Goal: Find specific page/section: Find specific page/section

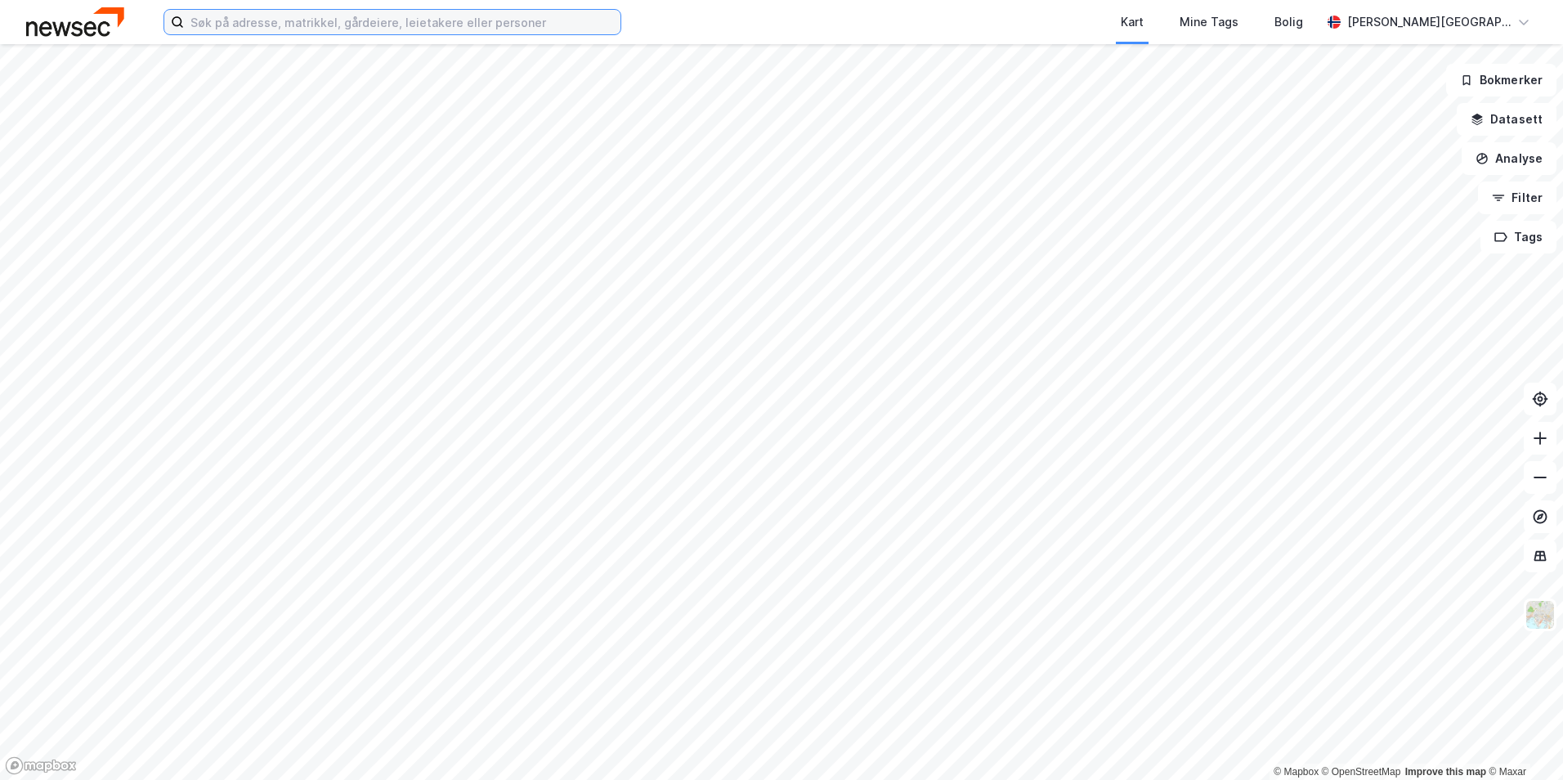
click at [530, 24] on input at bounding box center [402, 22] width 437 height 25
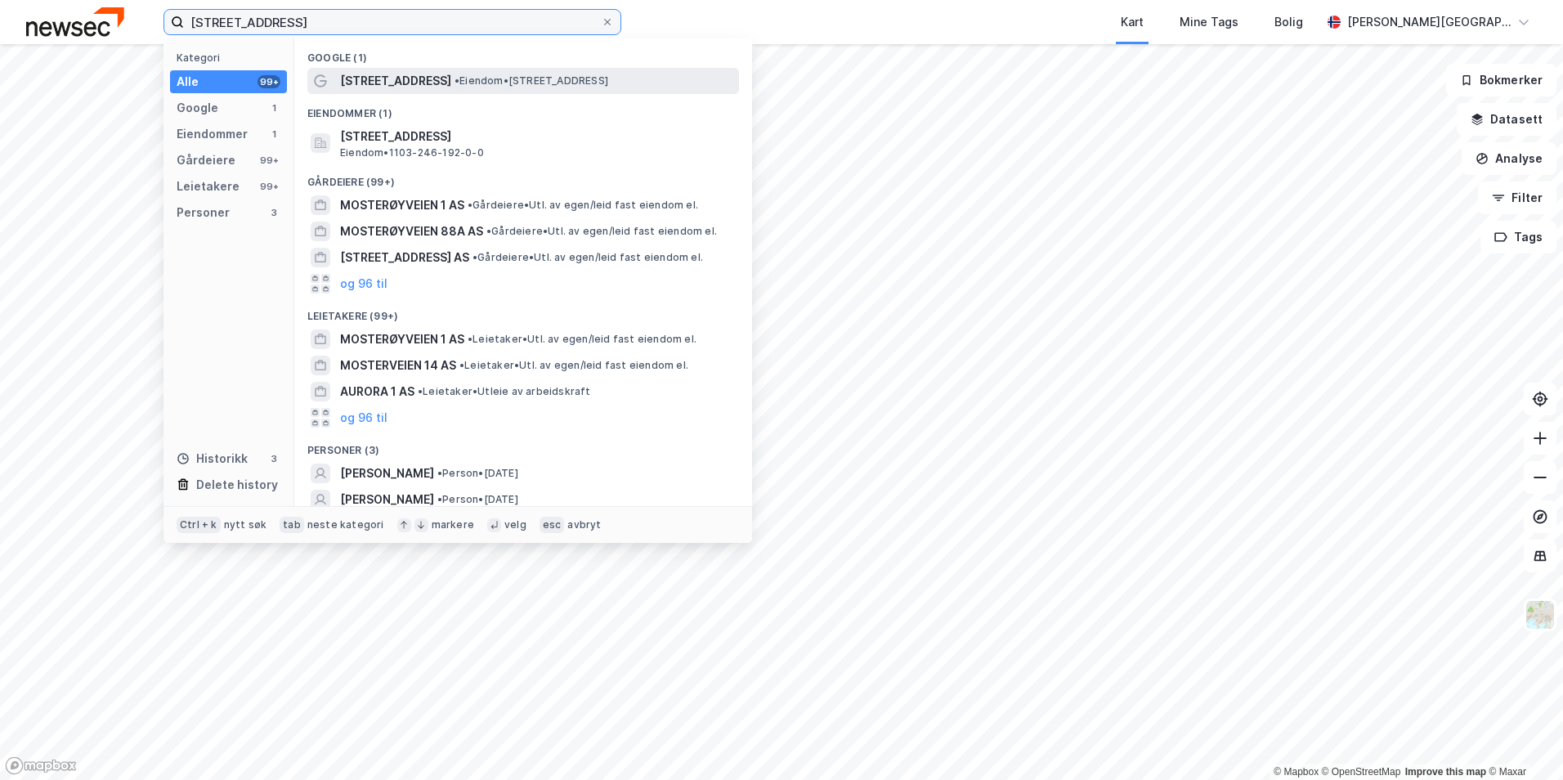
type input "[STREET_ADDRESS]"
click at [557, 87] on div "[STREET_ADDRESS] • Eiendom • [STREET_ADDRESS]" at bounding box center [538, 81] width 396 height 20
